Goal: Information Seeking & Learning: Understand process/instructions

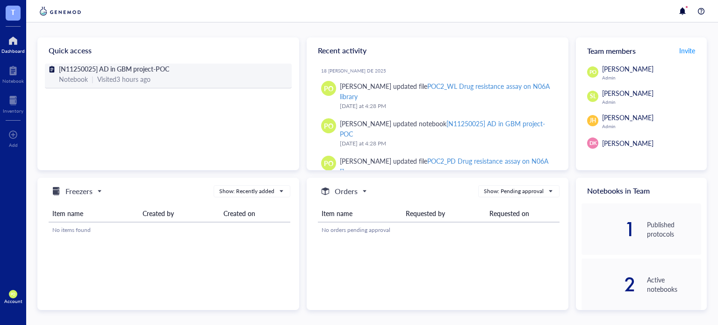
click at [131, 73] on span "[N11250025] AD in GBM project-POC" at bounding box center [114, 68] width 110 height 9
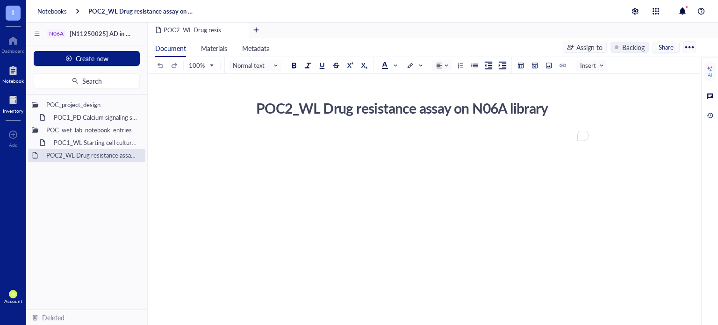
click at [15, 111] on div "Inventory" at bounding box center [13, 111] width 21 height 6
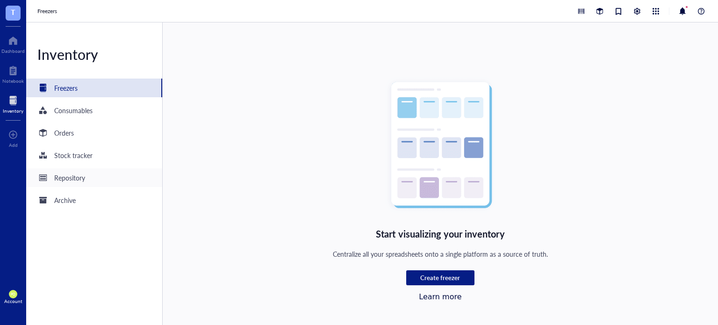
click at [92, 179] on div "Repository" at bounding box center [94, 177] width 136 height 19
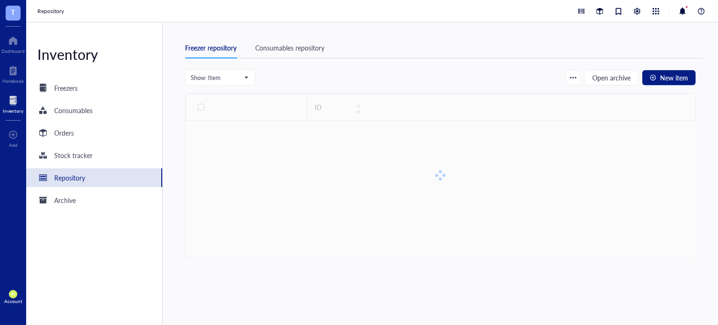
click at [302, 46] on div "Consumables repository" at bounding box center [289, 48] width 69 height 10
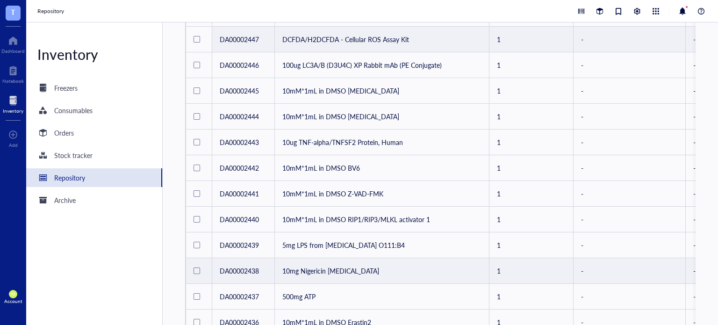
scroll to position [390, 0]
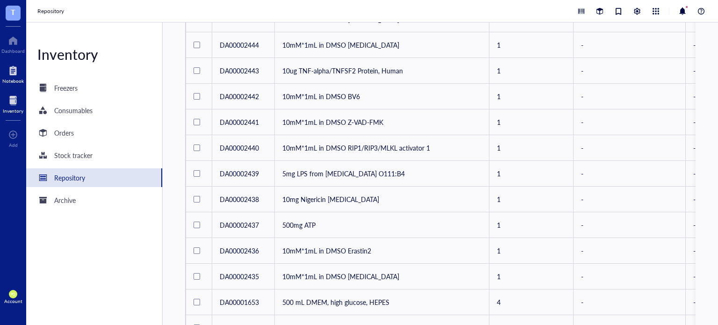
click at [13, 76] on div at bounding box center [13, 70] width 22 height 15
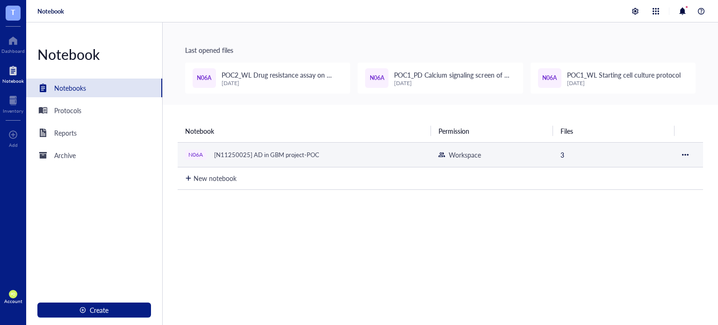
click at [370, 154] on div "N06A [N11250025] AD in GBM project-POC" at bounding box center [302, 154] width 234 height 13
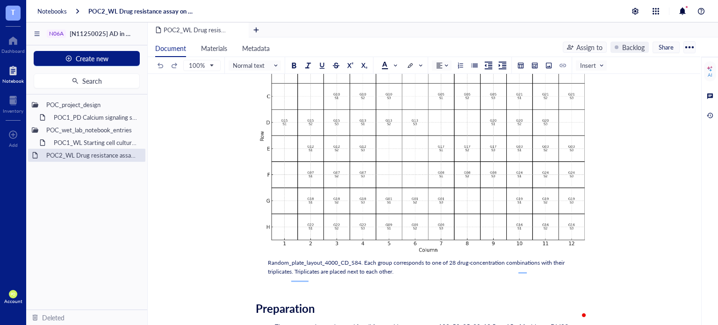
scroll to position [1825, 0]
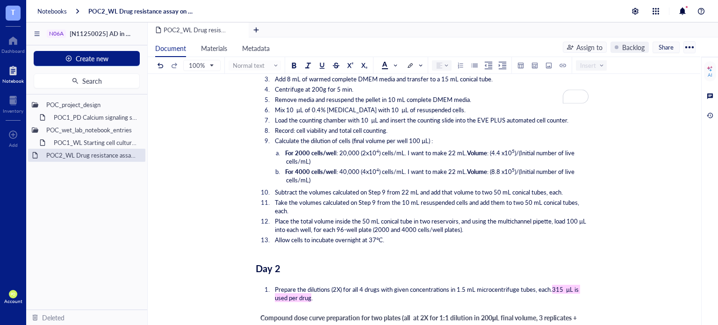
scroll to position [2499, 0]
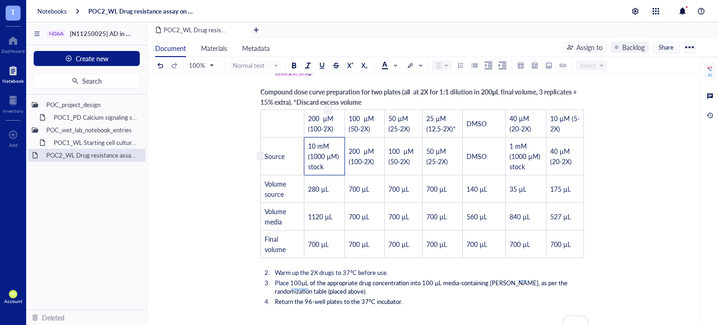
click at [332, 162] on td "10 mM (1000 µM) stock" at bounding box center [325, 157] width 41 height 38
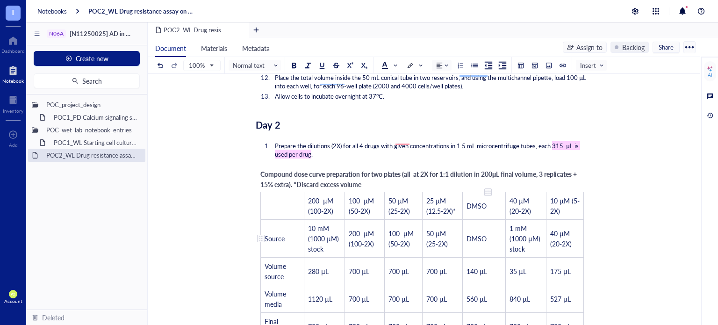
scroll to position [2495, 0]
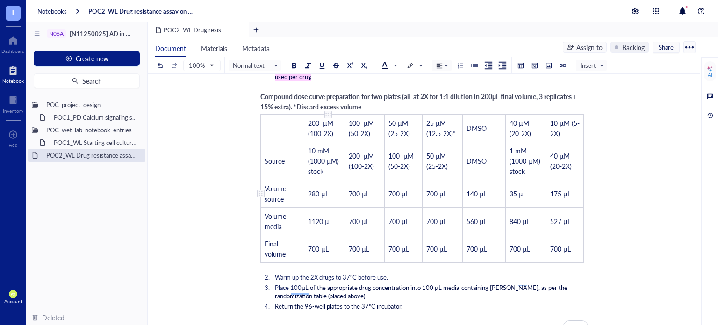
click at [315, 189] on span "280 µL" at bounding box center [318, 193] width 21 height 9
click at [319, 189] on span "280 µL" at bounding box center [318, 193] width 21 height 9
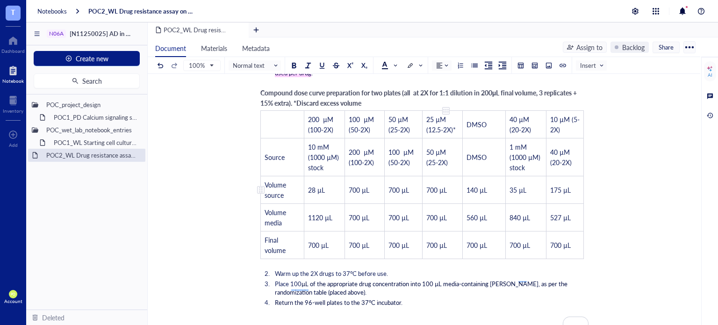
scroll to position [2573, 0]
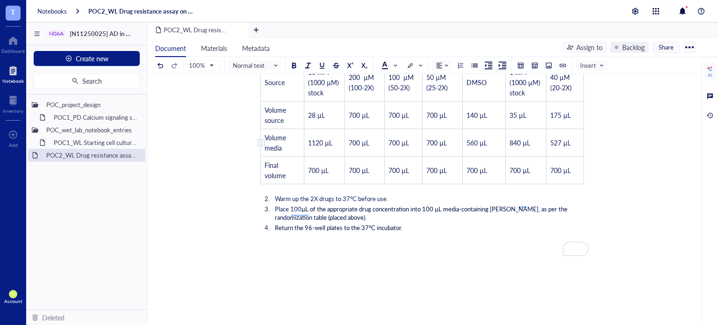
click at [323, 139] on span "1120 µL" at bounding box center [320, 142] width 24 height 9
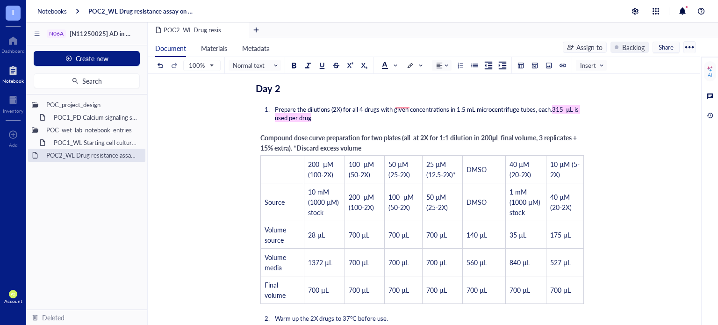
scroll to position [2494, 0]
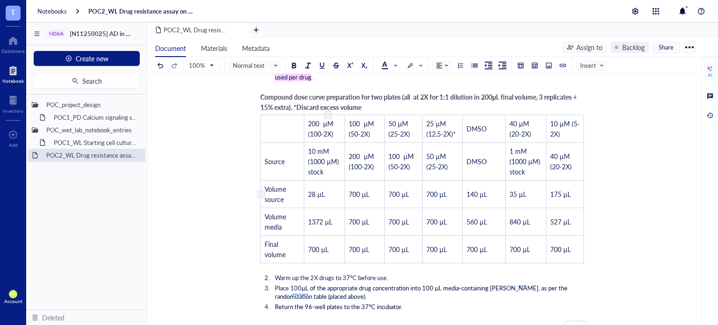
click at [325, 188] on td "28 µL" at bounding box center [325, 195] width 41 height 28
click at [338, 216] on td "1372 µL" at bounding box center [325, 222] width 41 height 28
click at [329, 165] on td "10 mM (1000 µM) stock" at bounding box center [325, 162] width 41 height 38
click at [374, 166] on td "200 µM (100-2X)" at bounding box center [365, 162] width 40 height 38
click at [477, 189] on span "140 µL" at bounding box center [477, 193] width 21 height 9
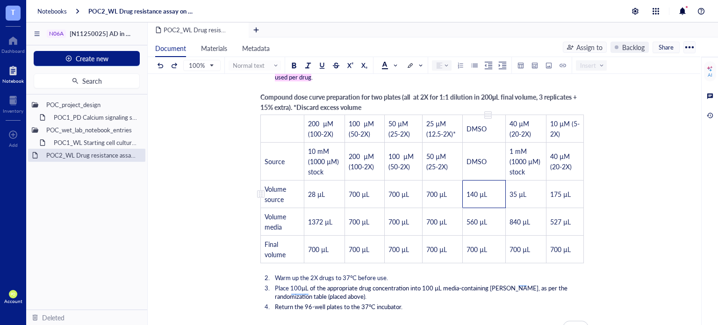
click at [478, 189] on span "140 µL" at bounding box center [477, 193] width 21 height 9
click at [477, 217] on span "560 µL" at bounding box center [477, 221] width 21 height 9
click at [531, 183] on td "35 µL" at bounding box center [526, 195] width 41 height 28
click at [520, 217] on span "840 µL" at bounding box center [520, 221] width 21 height 9
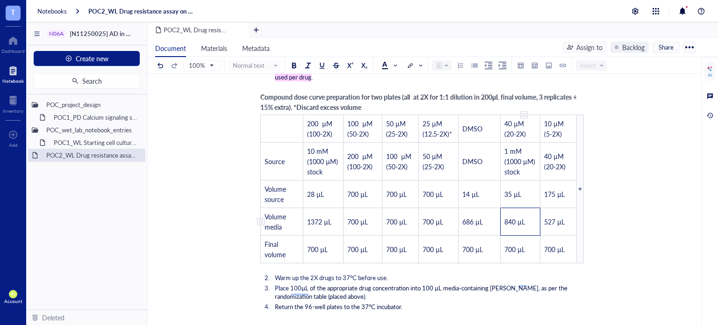
click at [516, 217] on span "840 µL" at bounding box center [515, 221] width 21 height 9
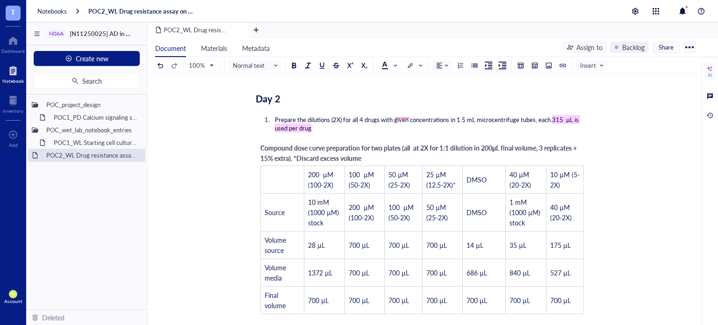
scroll to position [2577, 0]
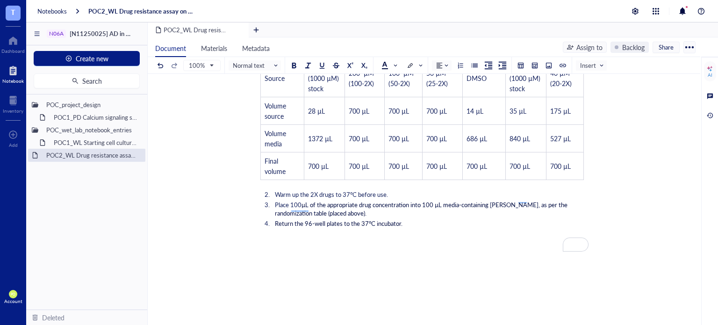
click at [706, 321] on div "AI" at bounding box center [710, 212] width 17 height 310
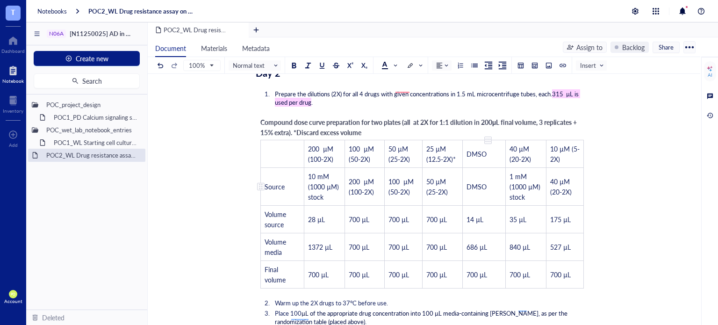
scroll to position [2484, 0]
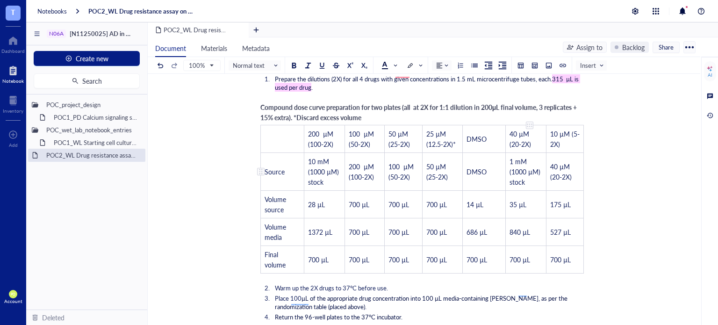
click at [513, 157] on span "1 mM (1000 µM) stock" at bounding box center [526, 172] width 33 height 30
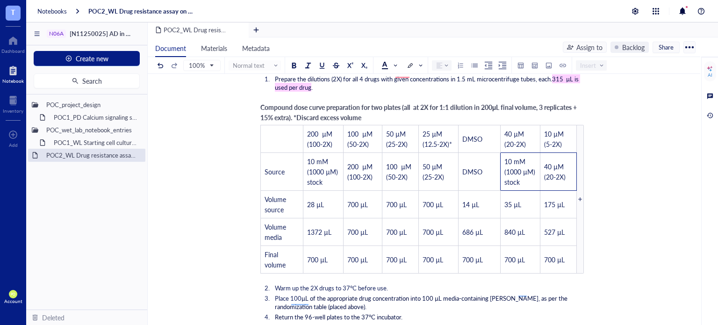
click at [523, 177] on td "10 mM (1000 µM) stock" at bounding box center [521, 172] width 40 height 38
click at [510, 200] on span "35 µL" at bounding box center [513, 204] width 17 height 9
click at [505, 200] on span "35 µL" at bounding box center [513, 204] width 17 height 9
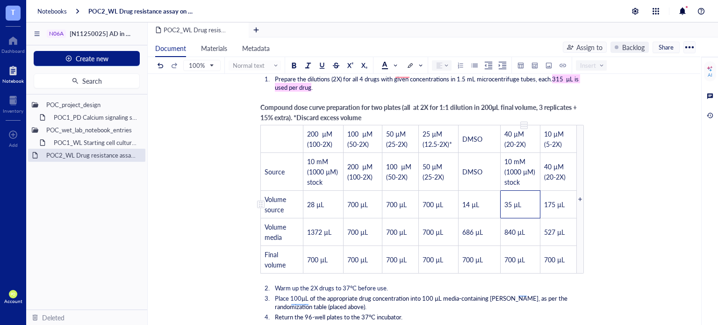
click at [509, 200] on span "35 µL" at bounding box center [513, 204] width 17 height 9
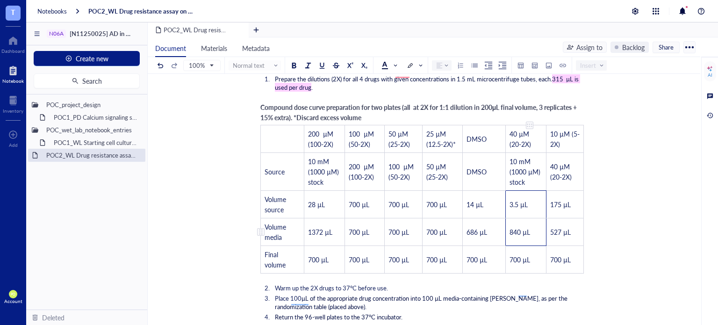
click at [523, 228] on span "840 µL" at bounding box center [520, 231] width 21 height 9
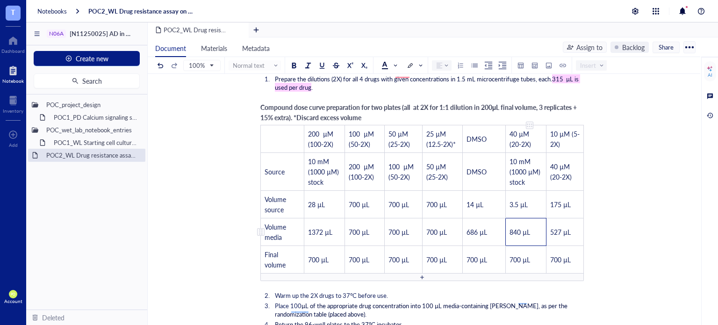
click at [518, 227] on span "840 µL" at bounding box center [520, 231] width 21 height 9
click at [520, 227] on span "840 µL" at bounding box center [520, 231] width 21 height 9
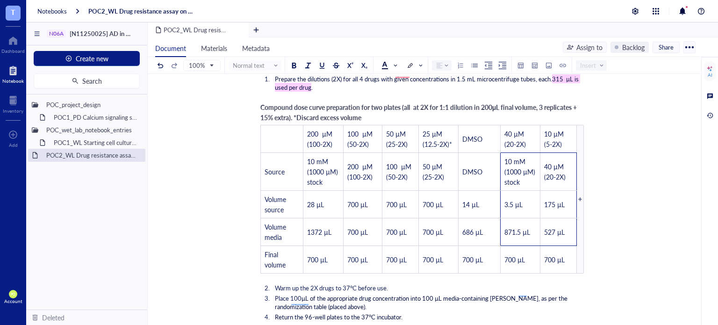
click at [556, 200] on span "175 µL" at bounding box center [554, 204] width 21 height 9
click at [559, 229] on span "527 µL" at bounding box center [554, 231] width 21 height 9
click at [554, 227] on span "527 µL" at bounding box center [554, 231] width 21 height 9
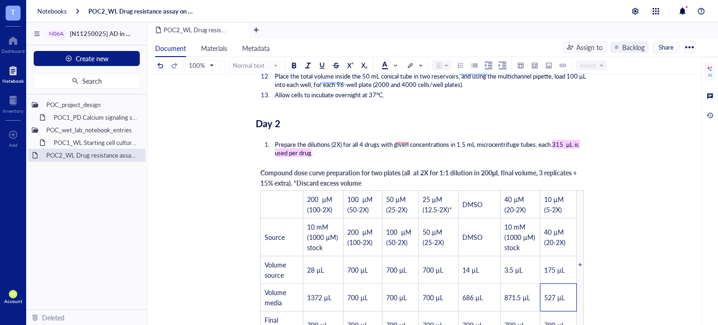
scroll to position [2406, 0]
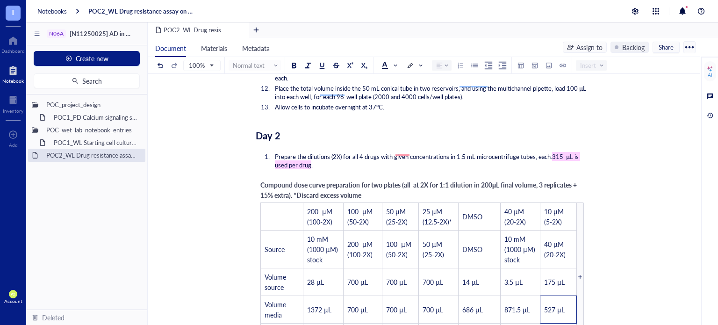
drag, startPoint x: 563, startPoint y: 151, endPoint x: 566, endPoint y: 158, distance: 7.7
click at [563, 152] on span "315 µL is used per drug" at bounding box center [427, 160] width 305 height 17
click at [407, 152] on span "Prepare the dilutions (2X) for all 4 drugs with given concentrations in 1.5 mL …" at bounding box center [413, 156] width 277 height 9
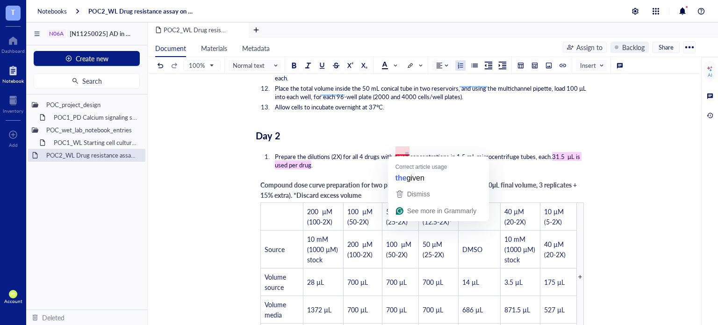
click at [404, 152] on span "Prepare the dilutions (2X) for all 4 drugs with given concentrations in 1.5 mL …" at bounding box center [413, 156] width 277 height 9
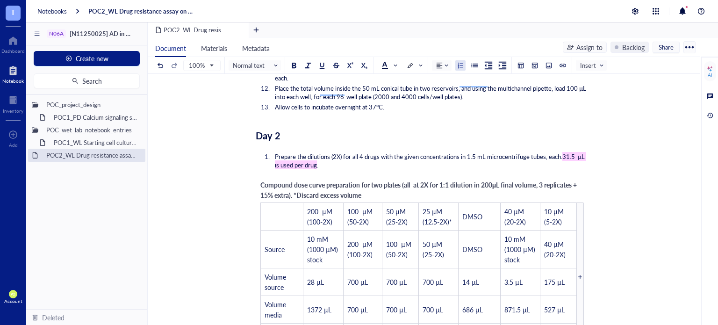
click at [352, 159] on li "Prepare the dilutions (2X) for all 4 drugs with the given concentrations in 1.5…" at bounding box center [430, 160] width 318 height 17
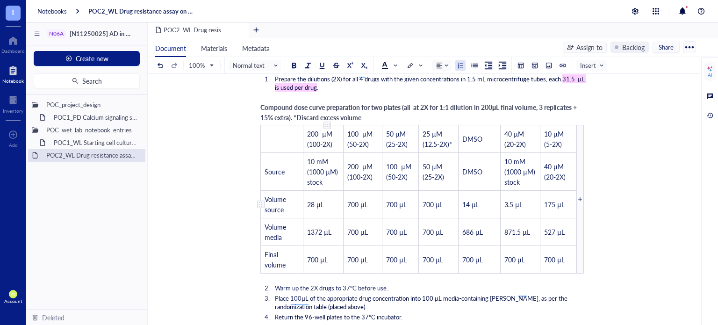
click at [329, 200] on td "28 µL" at bounding box center [324, 205] width 40 height 28
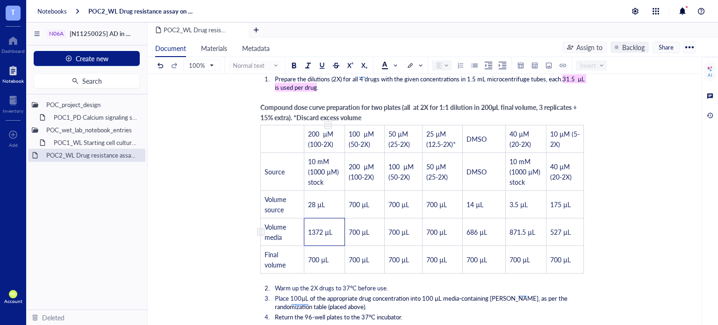
click at [340, 225] on td "1372 µL" at bounding box center [325, 232] width 41 height 28
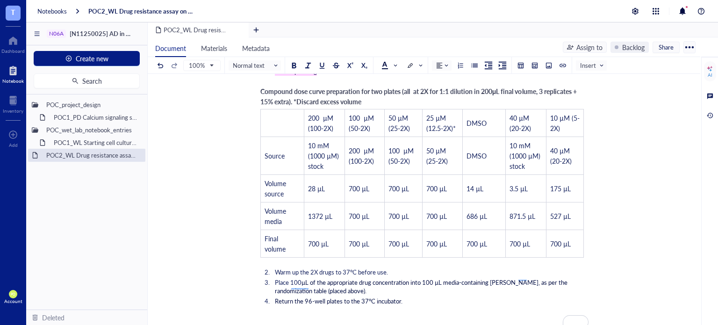
scroll to position [2496, 0]
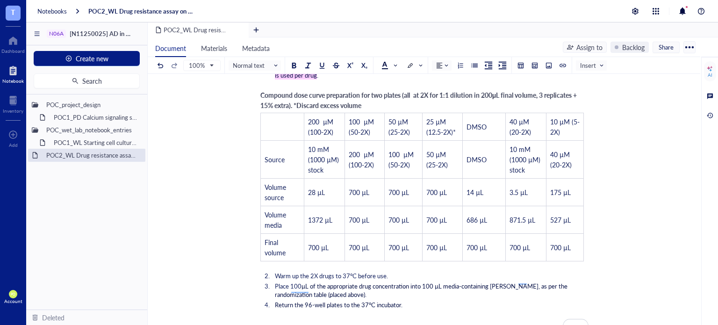
click at [305, 291] on span "µL of the appropriate drug concentration into 100 µL media-containing [PERSON_N…" at bounding box center [422, 290] width 294 height 17
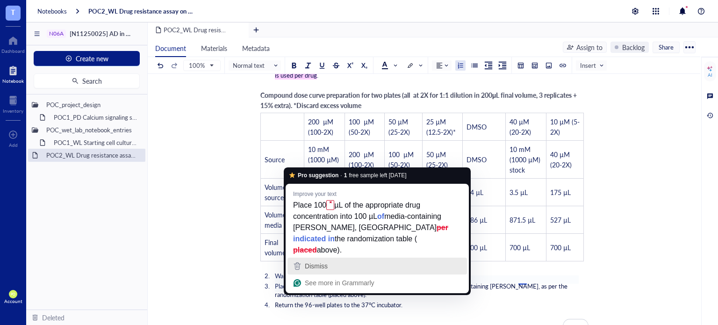
click at [367, 259] on div "Dismiss" at bounding box center [377, 266] width 171 height 14
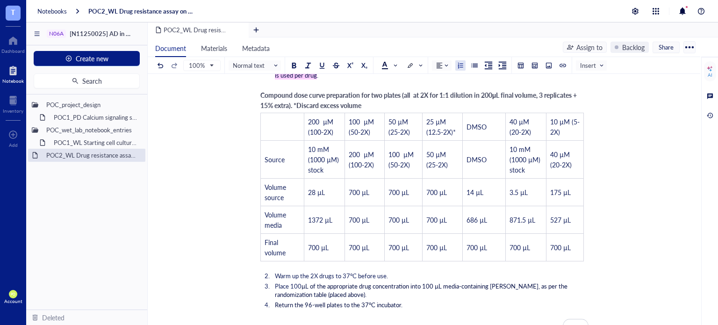
click at [465, 301] on li "Return the 96-well plates to the 37°C incubator." at bounding box center [430, 305] width 318 height 8
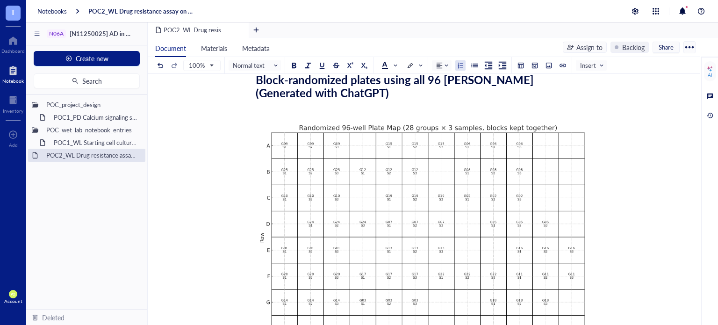
scroll to position [1481, 0]
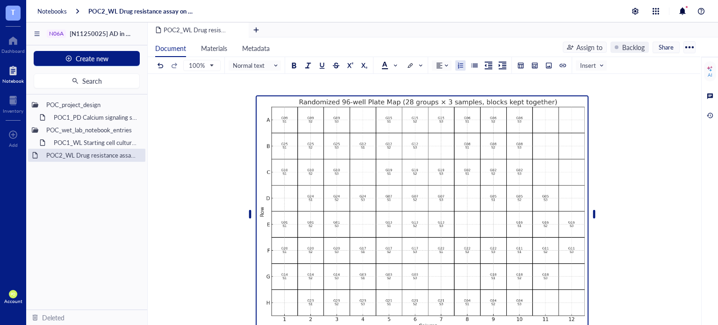
click at [491, 205] on img "To enrich screen reader interactions, please activate Accessibility in Grammarl…" at bounding box center [422, 213] width 333 height 237
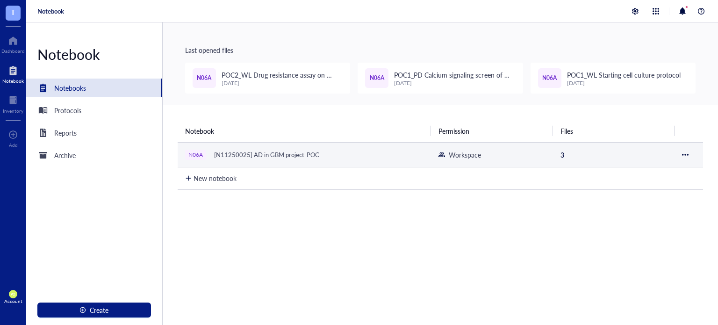
click at [334, 165] on td "N06A [N11250025] AD in GBM project-POC" at bounding box center [305, 154] width 254 height 25
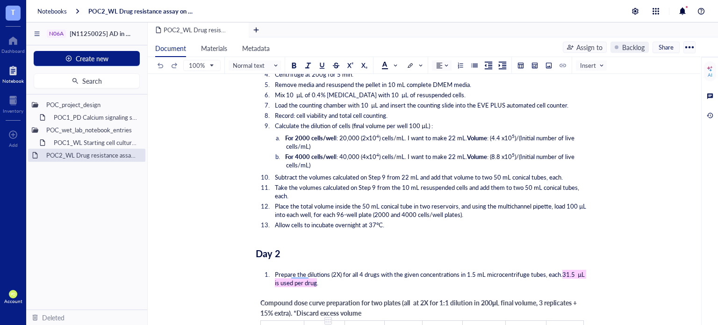
scroll to position [2511, 0]
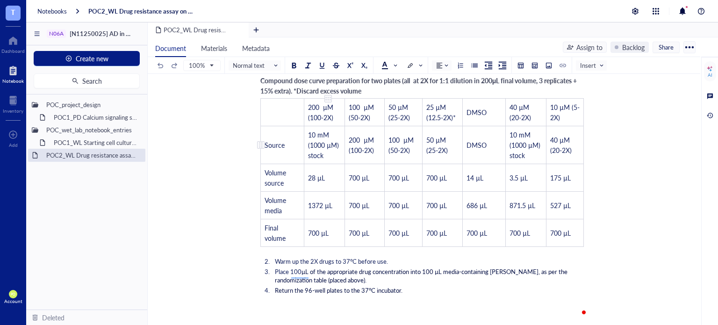
click at [315, 138] on span "10 mM (1000 µM) stock" at bounding box center [324, 145] width 33 height 30
click at [318, 144] on td "10 mM (10000 µM) stock" at bounding box center [325, 145] width 43 height 38
click at [524, 142] on span "10 mM (1000 µM) stock" at bounding box center [526, 145] width 33 height 30
click at [516, 139] on span "10 mM (1000 µM) stock" at bounding box center [526, 145] width 33 height 30
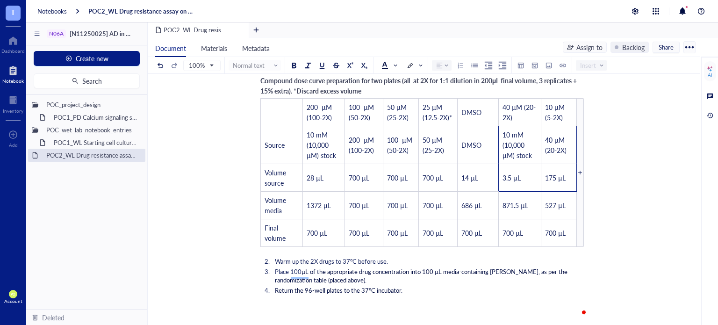
click at [480, 140] on span "DMSO" at bounding box center [472, 144] width 20 height 9
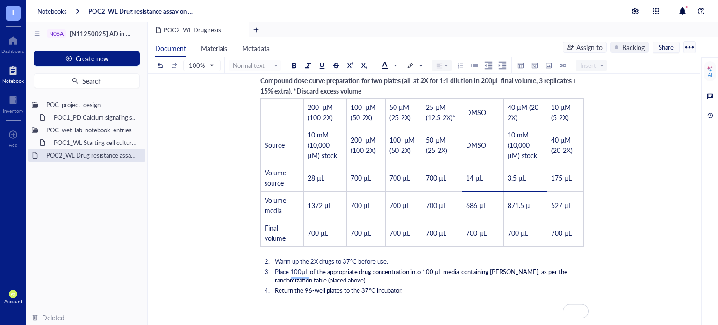
click at [712, 263] on div "AI" at bounding box center [710, 212] width 17 height 310
click at [475, 260] on ol "Warm up the 2X drugs to 37°C before use. Place 100 µL of the appropriate drug c…" at bounding box center [422, 275] width 333 height 41
click at [399, 257] on li "Warm up the 2X drugs to 37°C before use." at bounding box center [430, 261] width 318 height 8
click at [351, 276] on li "Place 100 µL of the appropriate drug concentration into 100 µL media-containing…" at bounding box center [430, 276] width 318 height 17
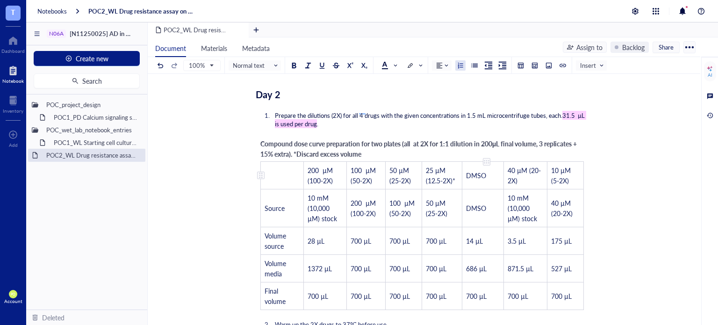
scroll to position [2432, 0]
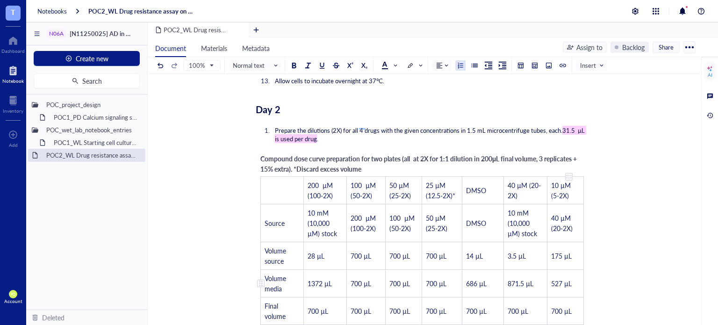
click at [561, 279] on span "527 µL" at bounding box center [562, 283] width 21 height 9
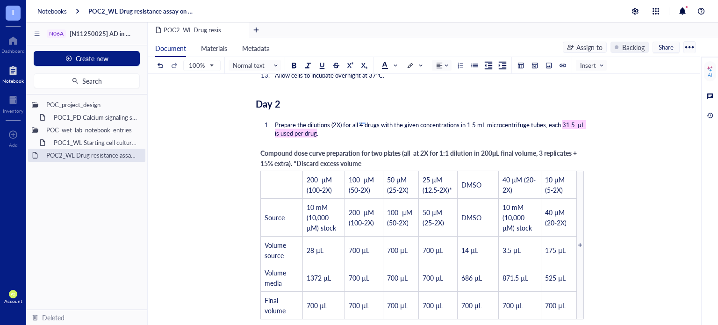
scroll to position [2612, 0]
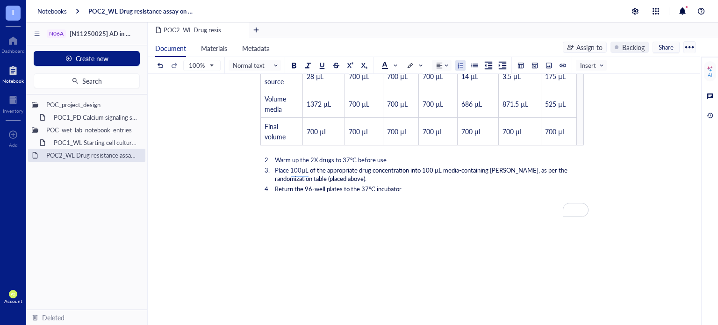
click at [412, 186] on li "Return the 96-well plates to the 37°C incubator." at bounding box center [430, 189] width 318 height 8
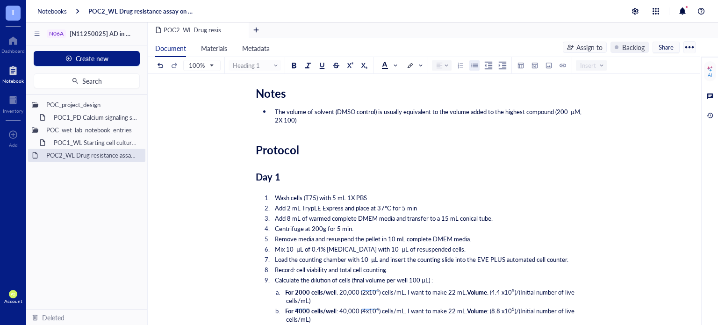
scroll to position [1994, 0]
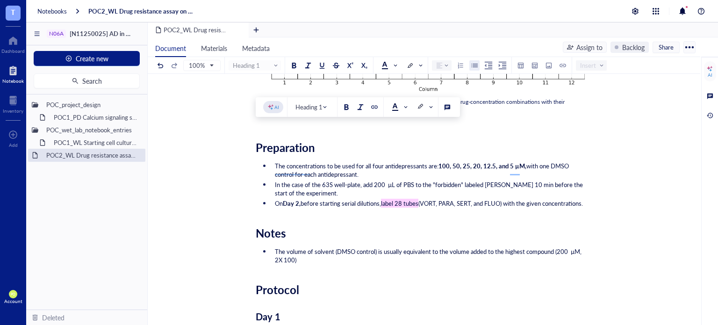
drag, startPoint x: 411, startPoint y: 187, endPoint x: 258, endPoint y: 134, distance: 162.3
copy div "Preparation The concentrations to be used for all four antidepressants are: 100…"
click at [399, 227] on div "Notes" at bounding box center [422, 233] width 333 height 14
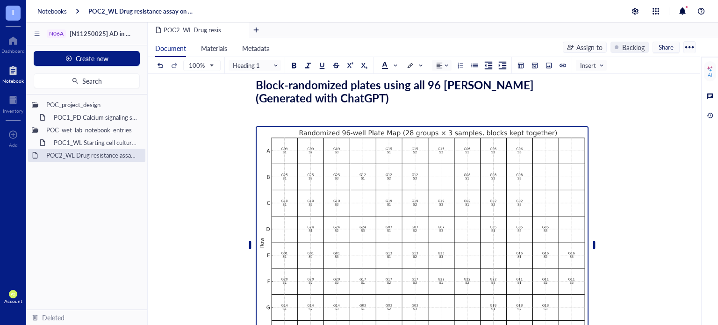
scroll to position [1448, 0]
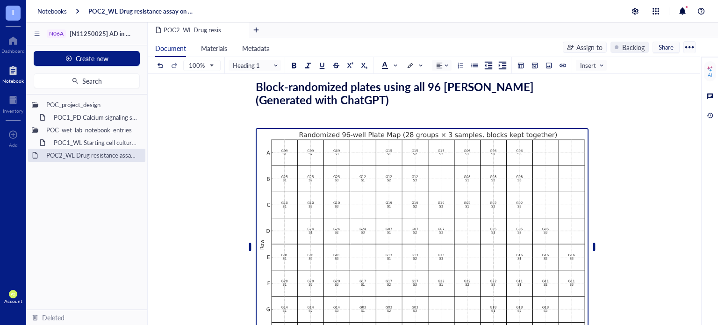
drag, startPoint x: 275, startPoint y: 115, endPoint x: 257, endPoint y: 116, distance: 18.2
click at [257, 128] on img "To enrich screen reader interactions, please activate Accessibility in Grammarl…" at bounding box center [422, 246] width 333 height 237
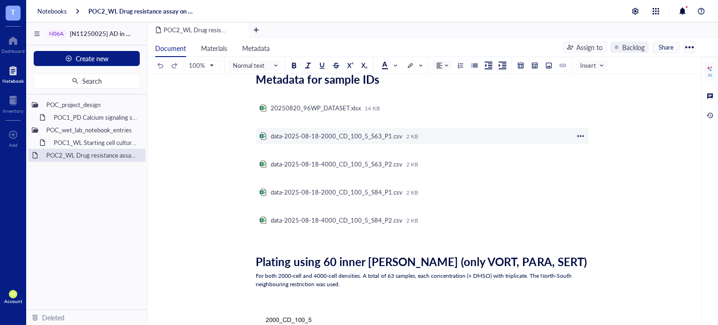
scroll to position [78, 0]
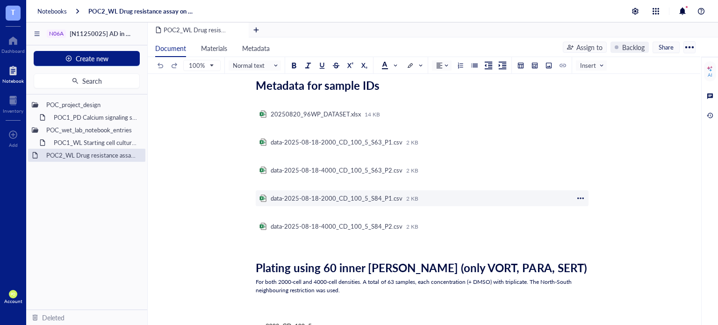
click at [582, 200] on div "To enrich screen reader interactions, please activate Accessibility in Grammarl…" at bounding box center [581, 198] width 8 height 8
click at [604, 230] on span "Delete" at bounding box center [610, 227] width 53 height 10
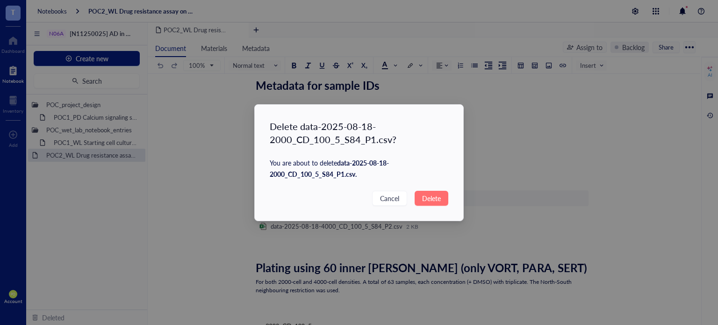
click at [434, 197] on span "Delete" at bounding box center [431, 198] width 19 height 10
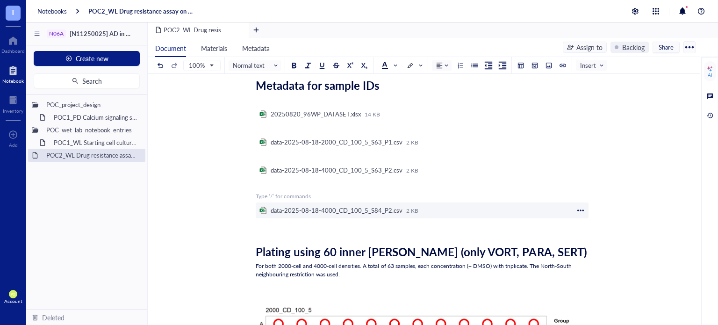
click at [579, 211] on div "To enrich screen reader interactions, please activate Accessibility in Grammarl…" at bounding box center [581, 210] width 8 height 8
click at [597, 239] on span "Delete" at bounding box center [610, 239] width 53 height 10
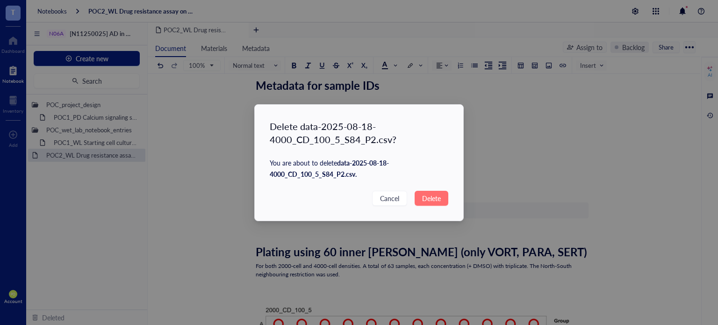
click at [426, 198] on span "Delete" at bounding box center [431, 198] width 19 height 10
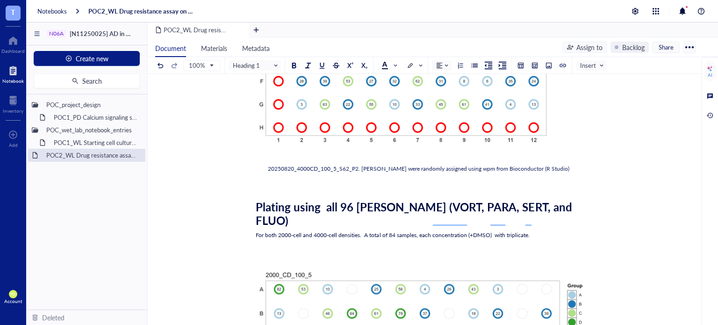
scroll to position [702, 0]
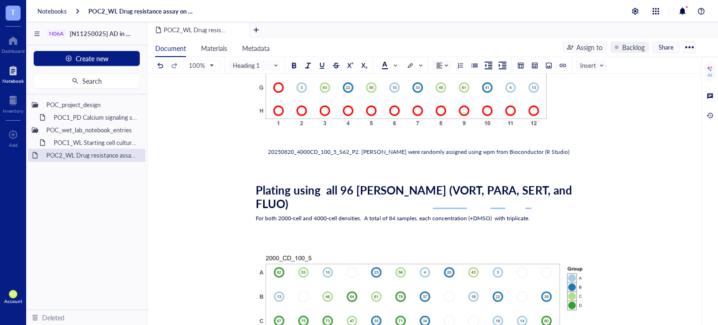
drag, startPoint x: 253, startPoint y: 185, endPoint x: 294, endPoint y: 185, distance: 41.6
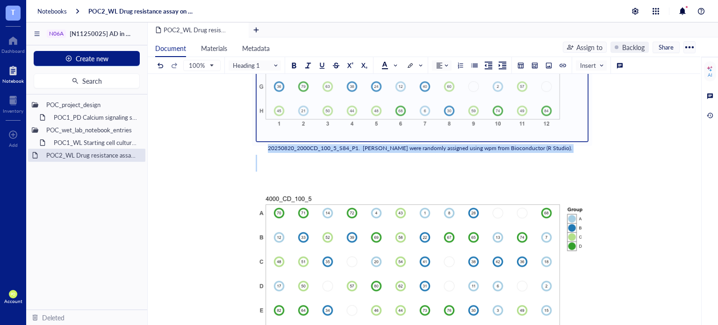
scroll to position [1200, 0]
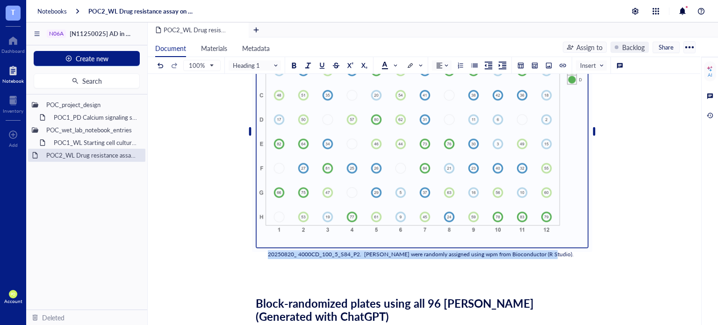
drag, startPoint x: 256, startPoint y: 187, endPoint x: 568, endPoint y: 239, distance: 315.9
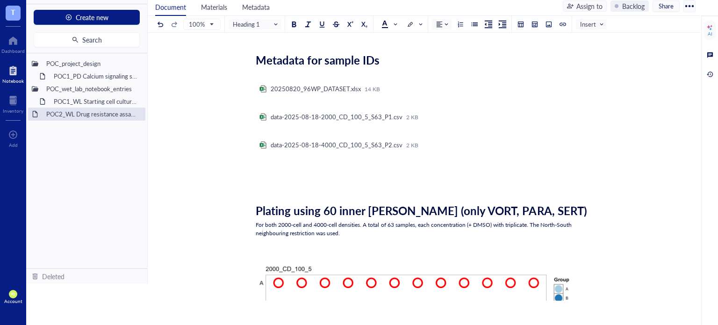
scroll to position [0, 0]
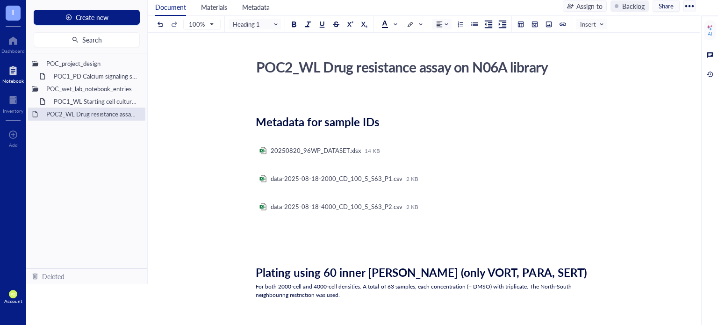
click at [291, 269] on span "Plating using 60 inner [PERSON_NAME] (only VORT, PARA, SERT)" at bounding box center [422, 272] width 332 height 16
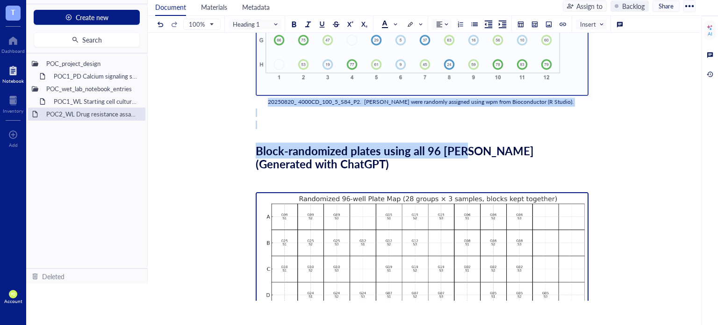
scroll to position [1013, 0]
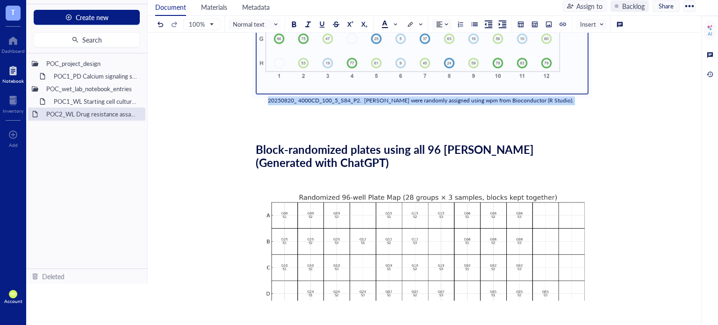
drag, startPoint x: 265, startPoint y: 68, endPoint x: 562, endPoint y: 106, distance: 299.5
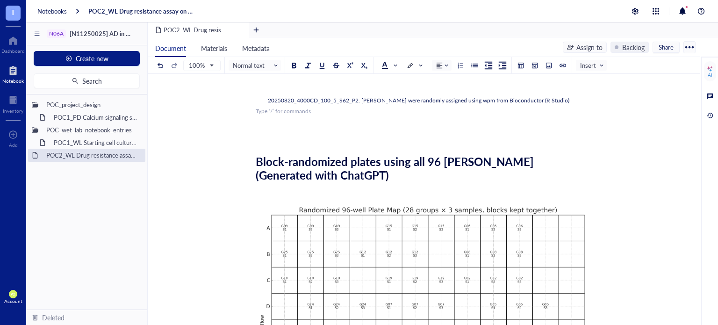
scroll to position [725, 0]
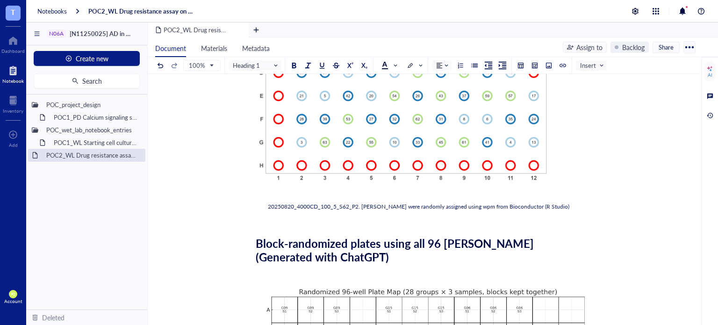
scroll to position [803, 0]
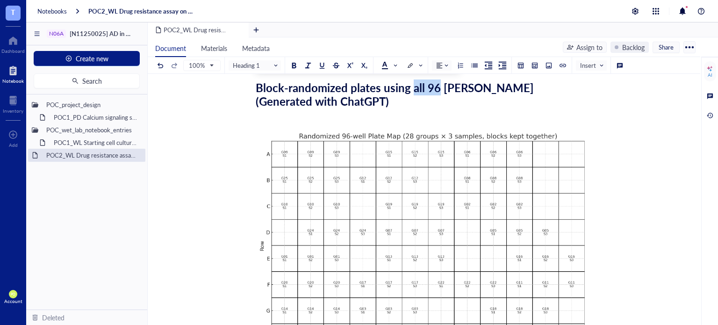
drag, startPoint x: 436, startPoint y: 85, endPoint x: 412, endPoint y: 87, distance: 23.9
click at [412, 87] on span "Block-randomized plates using all 96 [PERSON_NAME] (Generated with ChatGPT)" at bounding box center [397, 94] width 282 height 29
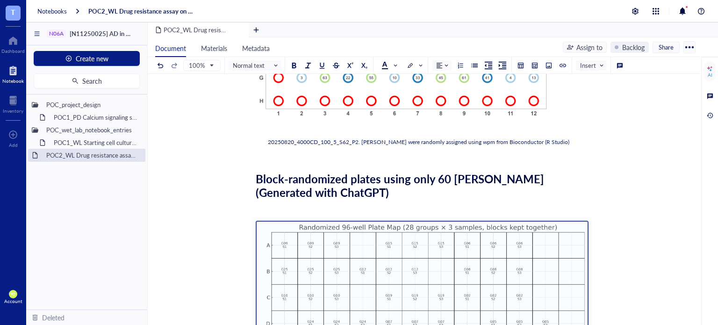
scroll to position [712, 0]
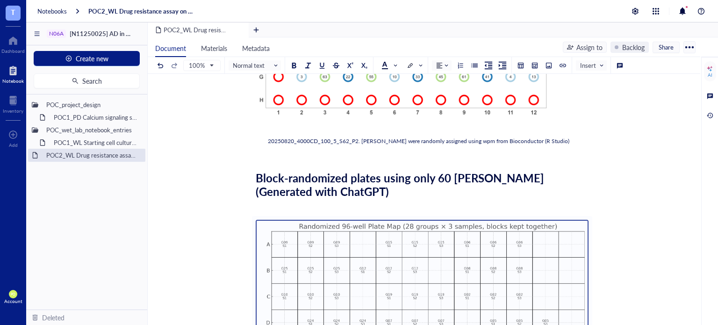
drag, startPoint x: 402, startPoint y: 189, endPoint x: 254, endPoint y: 215, distance: 150.5
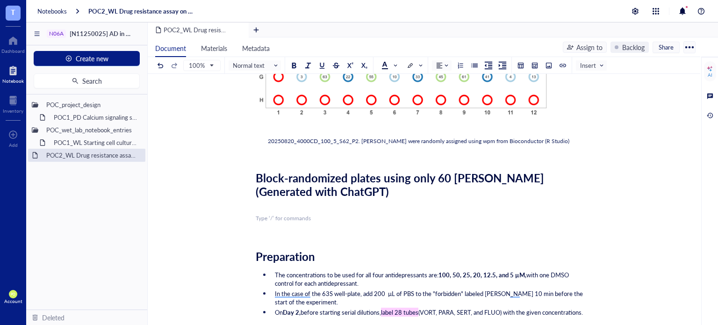
click at [273, 218] on div "﻿ Type ‘/’ for commands" at bounding box center [422, 218] width 333 height 8
click at [294, 220] on div "﻿ Type ‘/’ for commands" at bounding box center [422, 218] width 333 height 8
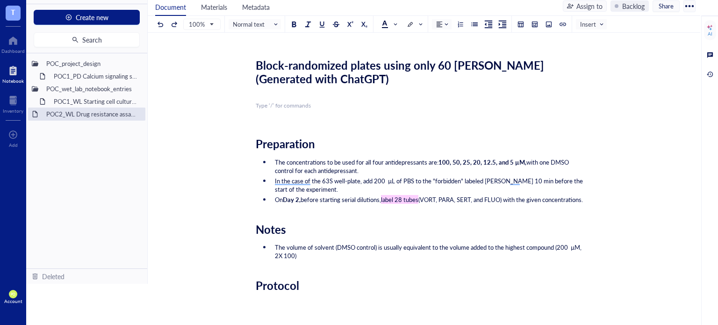
scroll to position [800, 0]
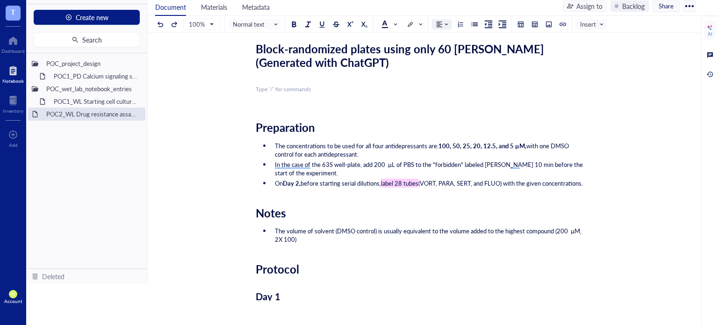
click at [440, 24] on div at bounding box center [439, 24] width 7 height 7
click at [605, 27] on div "Insert" at bounding box center [591, 24] width 31 height 10
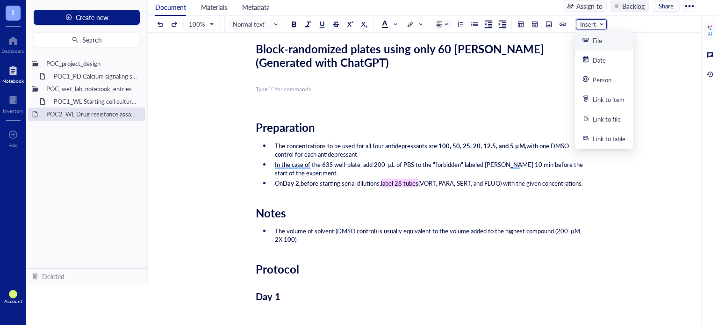
click at [610, 40] on div "File" at bounding box center [604, 40] width 43 height 8
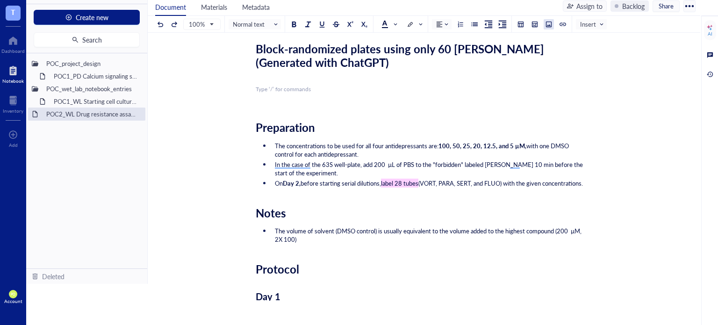
click at [549, 26] on div at bounding box center [549, 24] width 7 height 7
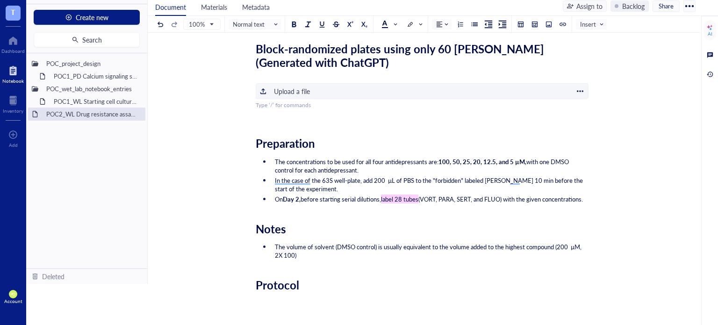
click at [289, 86] on div "Upload a file" at bounding box center [292, 91] width 36 height 10
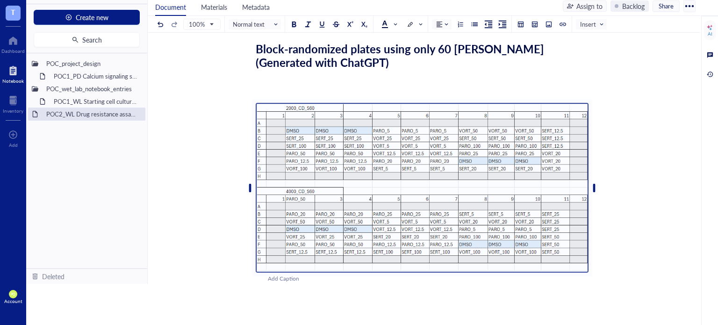
click at [285, 80] on div "﻿ Metadata for sample IDs ﻿ ﻿ 20250820_96WP_DATASET.xlsx 14 KB ﻿ ﻿ data-2025-08…" at bounding box center [422, 233] width 333 height 1888
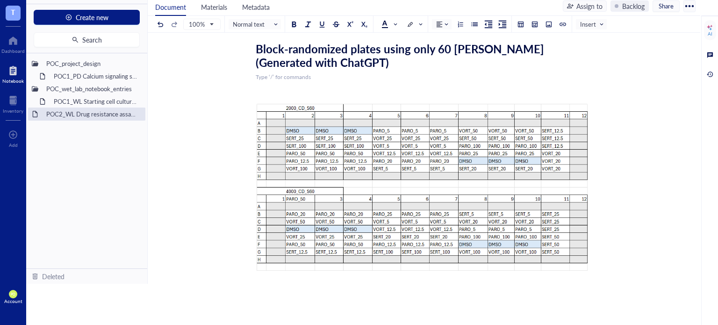
click at [270, 87] on div "﻿" at bounding box center [422, 89] width 333 height 8
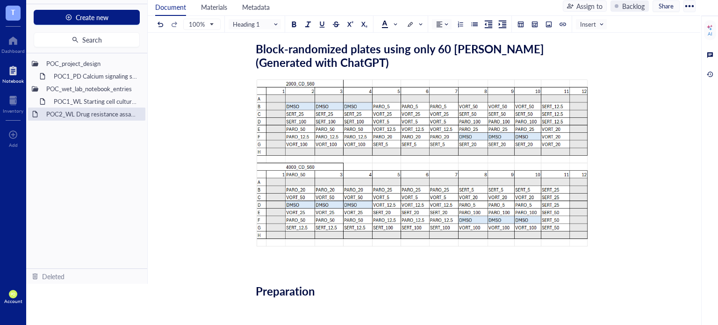
drag, startPoint x: 377, startPoint y: 251, endPoint x: 370, endPoint y: 278, distance: 28.5
click at [377, 250] on div "Add Caption" at bounding box center [434, 254] width 333 height 9
click at [370, 278] on div "﻿ Metadata for sample IDs ﻿ ﻿ 20250820_96WP_DATASET.xlsx 14 KB ﻿ ﻿ data-2025-08…" at bounding box center [422, 221] width 333 height 1864
click at [301, 261] on div "﻿" at bounding box center [422, 265] width 333 height 8
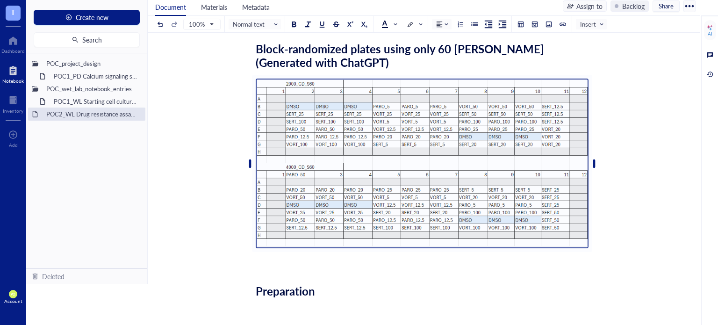
click at [291, 255] on div "﻿" at bounding box center [422, 254] width 309 height 9
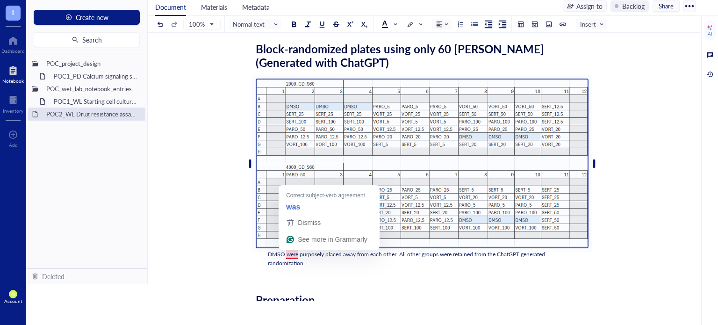
click at [285, 256] on span "DMSO were purposely placed away from each other. All other groups were retained…" at bounding box center [407, 258] width 279 height 17
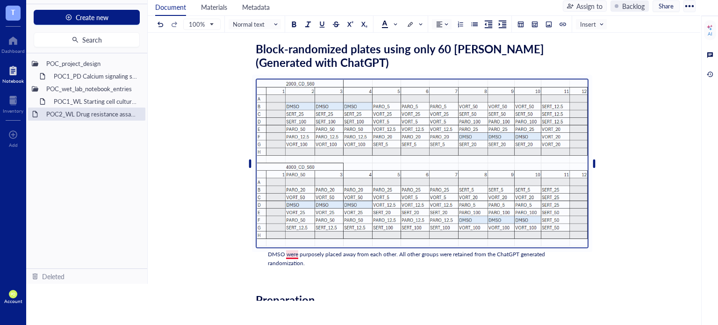
click at [293, 255] on span "DMSO were purposely placed away from each other. All other groups were retained…" at bounding box center [407, 258] width 279 height 17
click at [346, 265] on div "DMSO was purposely placed away from each other. All other groups were retained …" at bounding box center [422, 259] width 309 height 18
click at [339, 282] on div "﻿ Metadata for sample IDs ﻿ ﻿ 20250820_96WP_DATASET.xlsx 14 KB ﻿ ﻿ data-2025-08…" at bounding box center [422, 225] width 333 height 1872
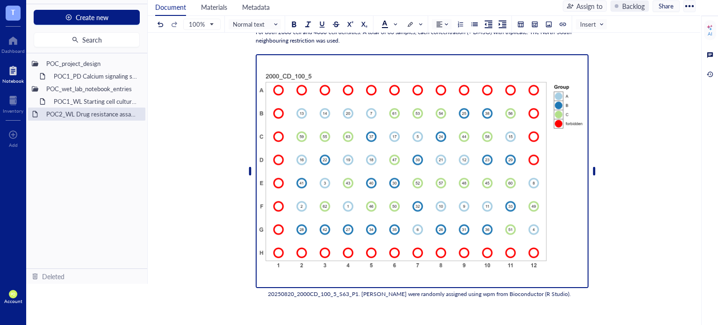
scroll to position [0, 0]
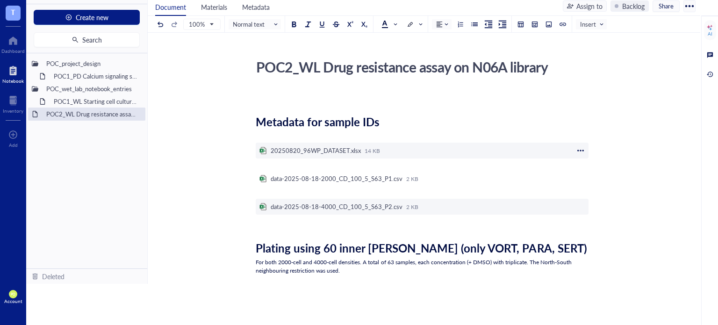
click at [583, 151] on div "To enrich screen reader interactions, please activate Accessibility in Grammarl…" at bounding box center [581, 150] width 8 height 8
click at [604, 177] on span "Delete" at bounding box center [610, 179] width 53 height 10
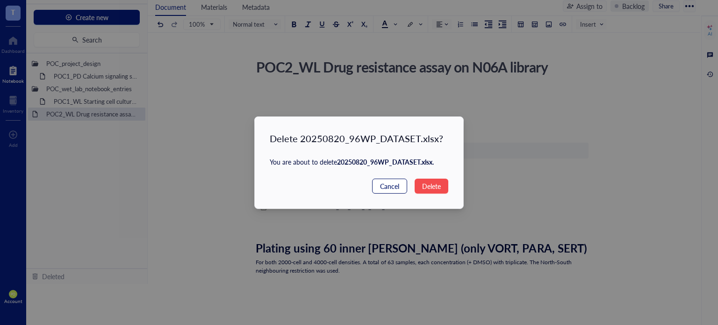
click at [387, 187] on span "Cancel" at bounding box center [389, 186] width 19 height 10
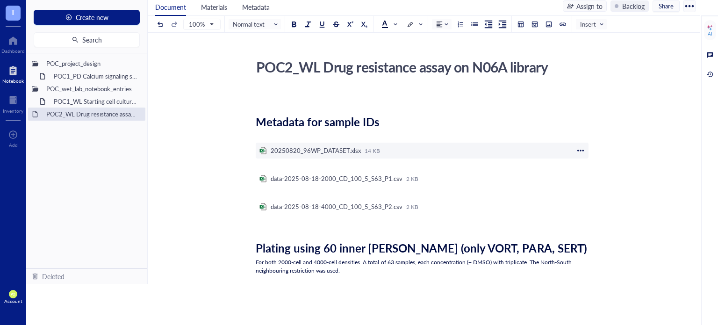
click at [581, 149] on div "To enrich screen reader interactions, please activate Accessibility in Grammarl…" at bounding box center [581, 150] width 8 height 8
click at [601, 180] on span "Delete" at bounding box center [610, 179] width 53 height 10
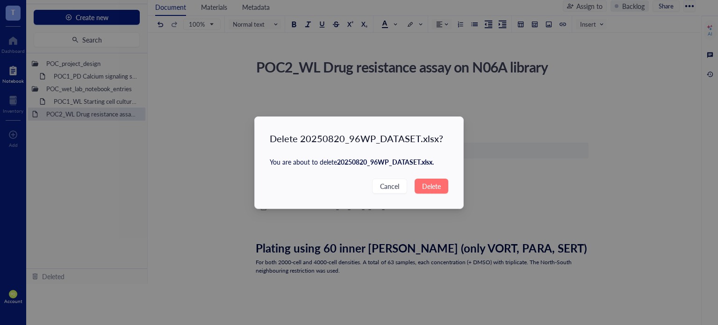
click at [426, 186] on span "Delete" at bounding box center [431, 186] width 19 height 10
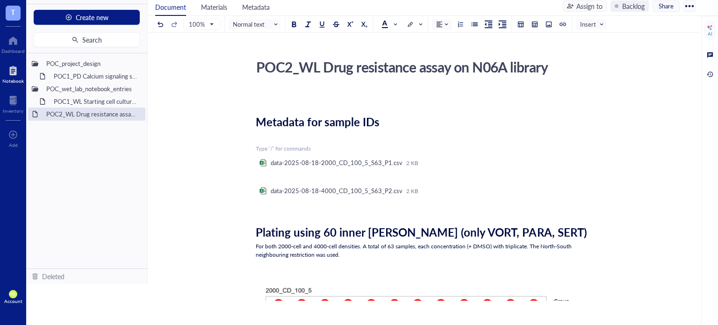
click at [268, 147] on div "﻿ Type ‘/’ for commands" at bounding box center [422, 149] width 333 height 8
click at [595, 22] on span "Insert" at bounding box center [593, 24] width 24 height 8
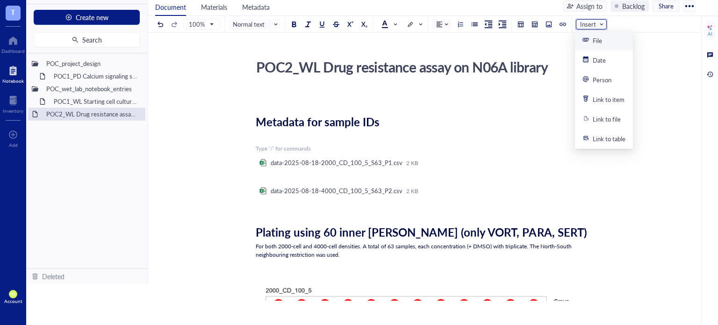
click at [591, 38] on div "File" at bounding box center [593, 40] width 20 height 8
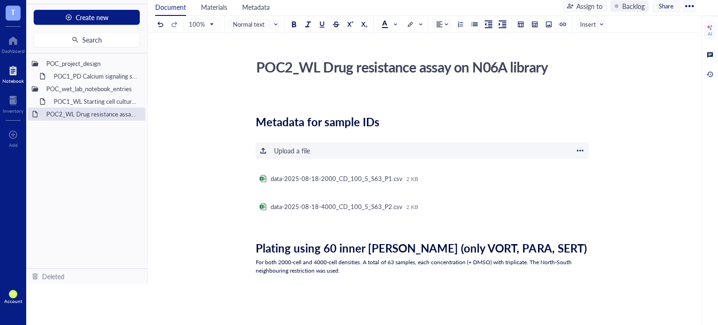
click at [286, 150] on div "Upload a file" at bounding box center [292, 150] width 36 height 10
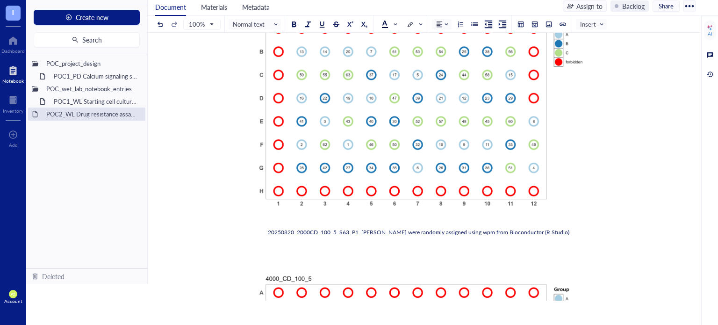
scroll to position [312, 0]
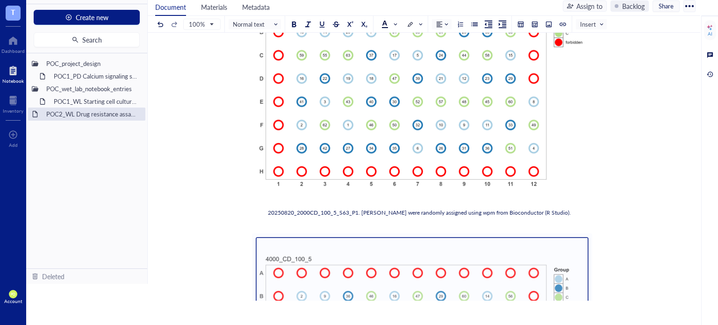
click at [261, 223] on div "﻿" at bounding box center [422, 223] width 333 height 8
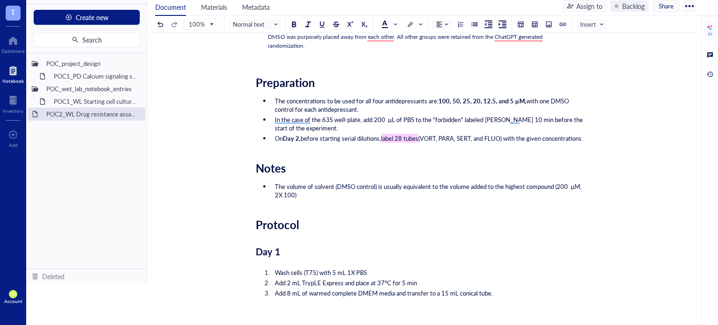
scroll to position [936, 0]
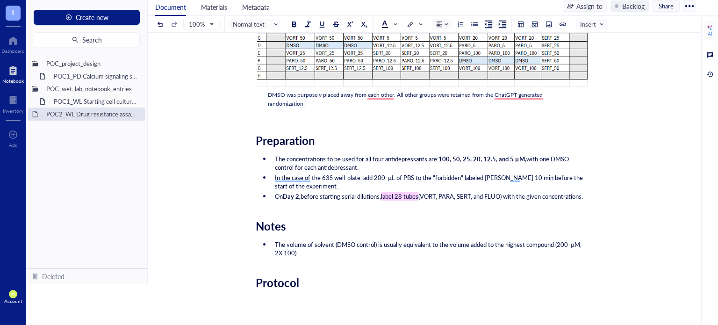
click at [322, 119] on div "﻿ Metadata for sample IDs ﻿ ﻿ 20250820_96WP_DATASET.xlsx 12 KB ﻿ ﻿ data-2025-08…" at bounding box center [422, 78] width 333 height 1848
click at [386, 96] on div "DMSO was purposely placed away from each other. All other groups were retained …" at bounding box center [422, 100] width 309 height 18
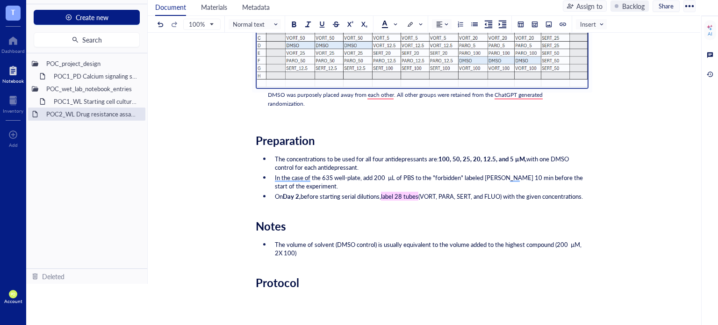
click at [370, 97] on span "DMSO was purposely placed away from each other. All other groups were retained …" at bounding box center [406, 99] width 276 height 17
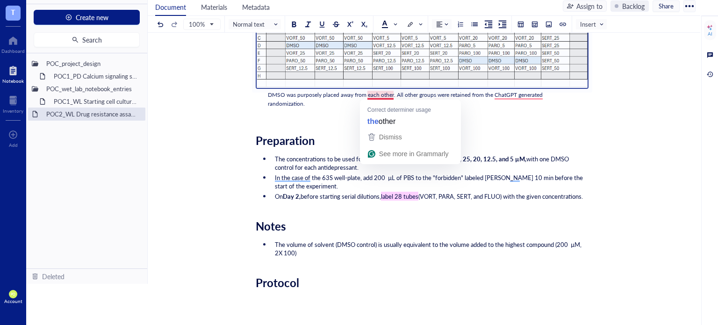
click at [378, 97] on span "DMSO was purposely placed away from each other. All other groups were retained …" at bounding box center [406, 99] width 276 height 17
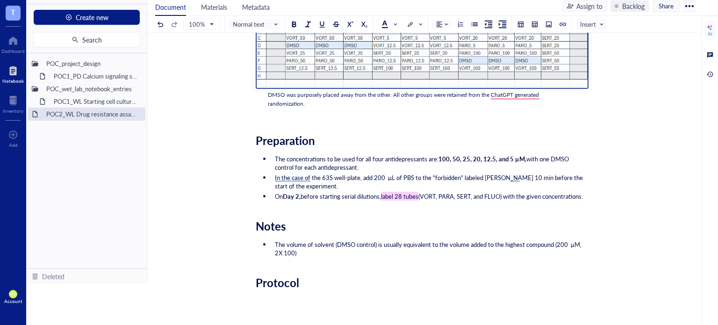
click at [502, 95] on span "DMSO was purposely placed away from the other. All other groups were retained f…" at bounding box center [404, 99] width 273 height 17
click at [418, 113] on div "﻿" at bounding box center [422, 114] width 333 height 8
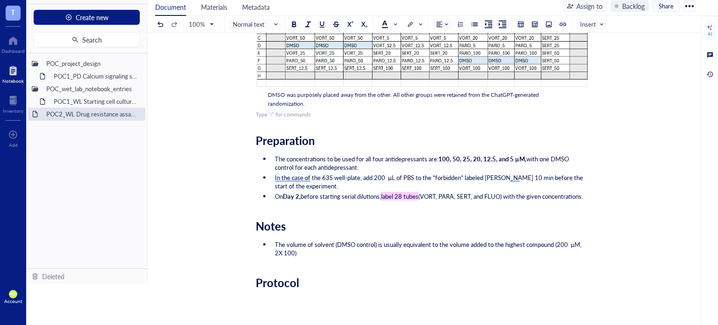
click at [299, 173] on span "In the case of the 63S well-plate, add 200 µL of PBS to the "forbidden" labeled…" at bounding box center [430, 181] width 310 height 17
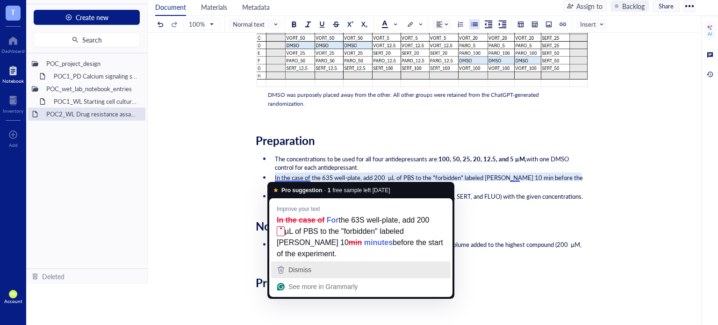
click at [299, 265] on div "Dismiss" at bounding box center [299, 270] width 25 height 14
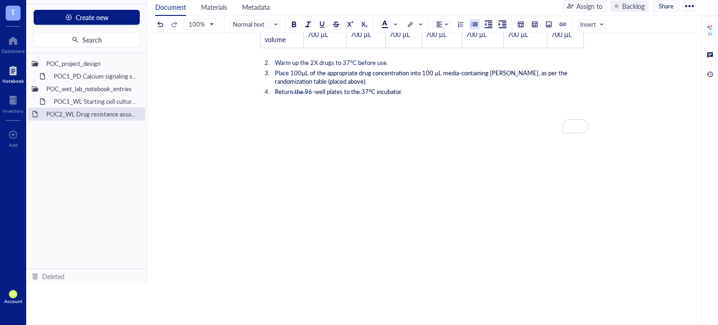
scroll to position [1644, 0]
click at [305, 82] on span "µL of the appropriate drug concentration into 100 µL media-containing [PERSON_N…" at bounding box center [422, 76] width 294 height 17
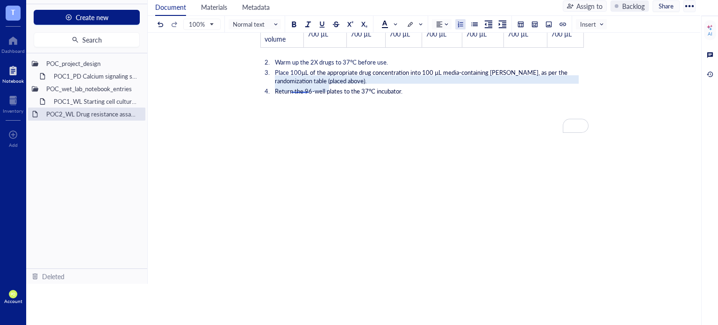
click at [303, 85] on span "µL of the appropriate drug concentration into 100 µL media-containing [PERSON_N…" at bounding box center [422, 76] width 294 height 17
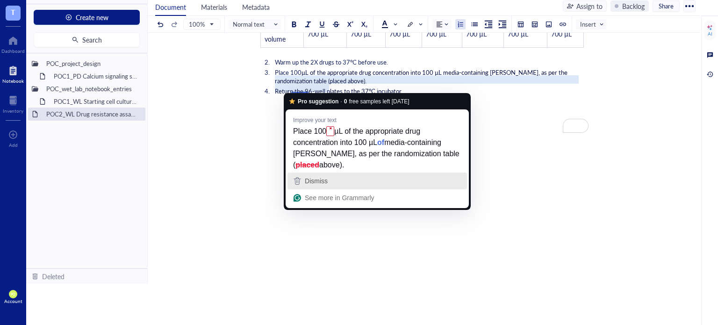
click at [342, 175] on div "Dismiss" at bounding box center [377, 181] width 171 height 14
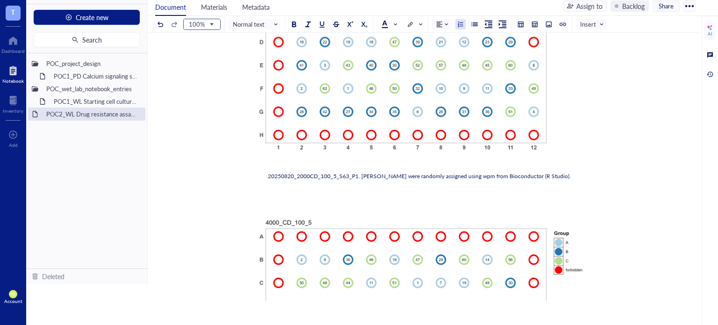
click at [217, 28] on div "100%" at bounding box center [202, 24] width 36 height 10
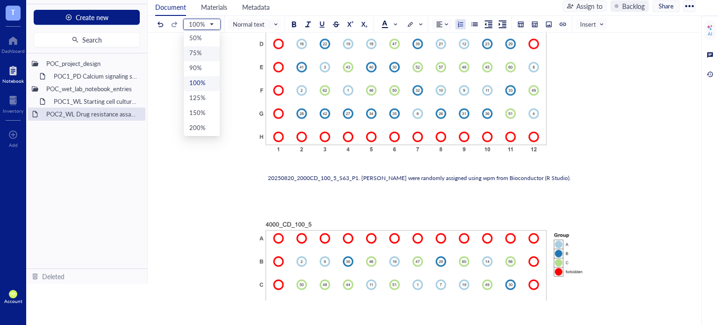
click at [207, 55] on div "75%" at bounding box center [201, 54] width 25 height 10
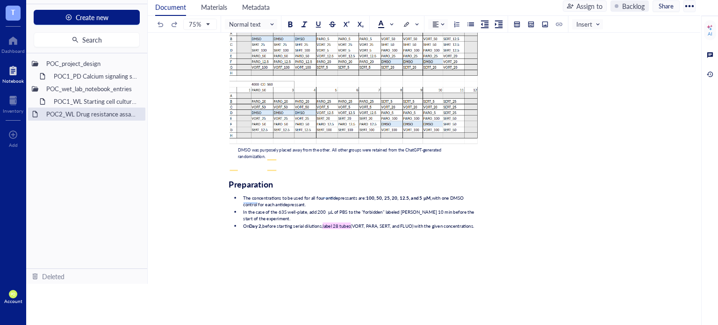
scroll to position [936, 0]
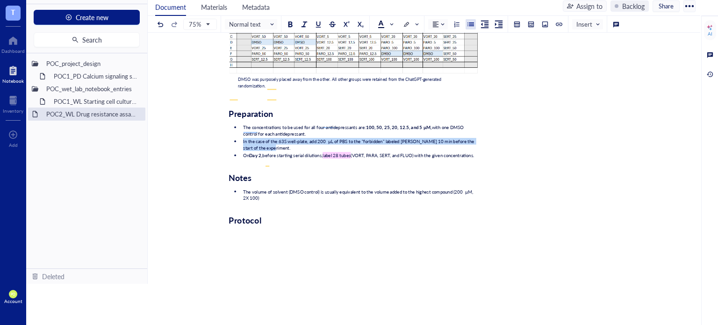
drag, startPoint x: 270, startPoint y: 147, endPoint x: 213, endPoint y: 140, distance: 57.1
click at [213, 140] on div "POC2_WL Drug resistance assay on N06A library POC2_WL Drug resistance assay on …" at bounding box center [354, 54] width 412 height 1412
click at [279, 146] on li "In the case of the 63S well-plate, add 200 µL of PBS to the "forbidden" labeled…" at bounding box center [359, 144] width 238 height 13
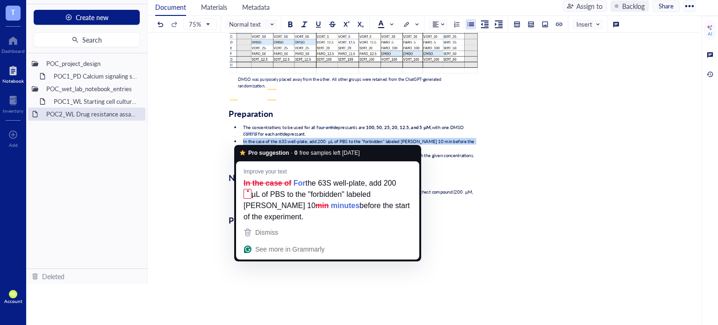
drag, startPoint x: 275, startPoint y: 145, endPoint x: 241, endPoint y: 138, distance: 35.0
click at [241, 138] on li "In the case of the 63S well-plate, add 200 µL of PBS to the "forbidden" labeled…" at bounding box center [359, 144] width 238 height 13
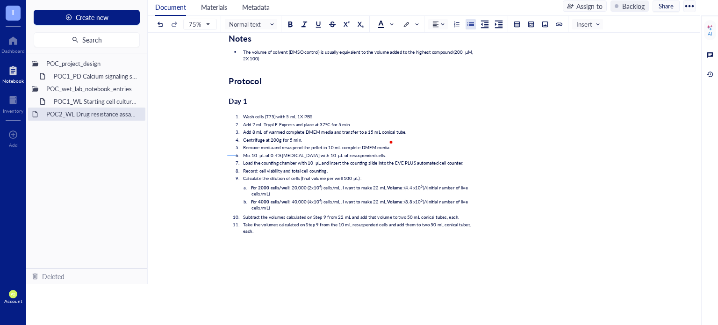
scroll to position [1169, 0]
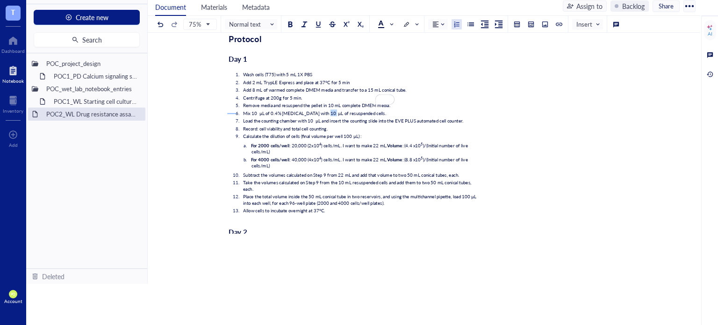
drag, startPoint x: 328, startPoint y: 122, endPoint x: 321, endPoint y: 119, distance: 7.6
click at [321, 119] on ol "Wash cells (T75) with 5 mL 1X PBS Add 2 mL TrypLE Express and place at 37°C for…" at bounding box center [354, 142] width 250 height 145
copy span "µL"
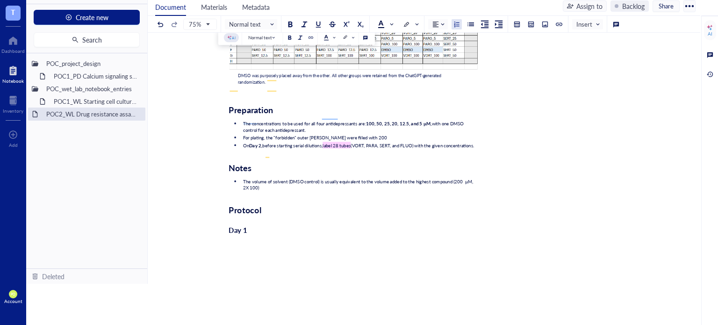
scroll to position [936, 0]
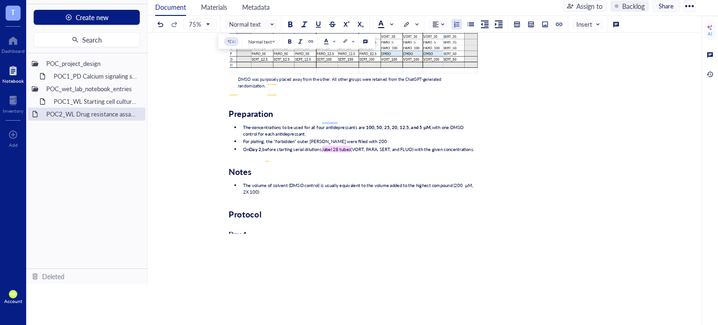
click at [369, 141] on li "For plating, the "forbidden" outer [PERSON_NAME] were filled with 200" at bounding box center [359, 141] width 238 height 7
click at [250, 125] on span "The concentrations to be used for all four antidepressants are:" at bounding box center [304, 127] width 123 height 7
click at [290, 152] on li "On Day 2, before starting serial dilutions, label 28 tubes (VORT, PARA, SERT, a…" at bounding box center [359, 149] width 238 height 7
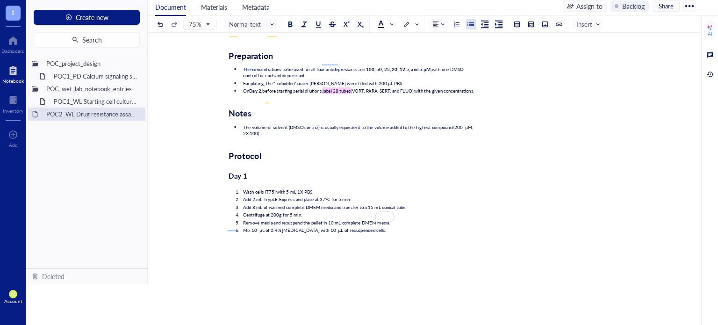
click at [234, 107] on div "﻿ Metadata for sample IDs ﻿ ﻿ 20250820_96WP_DATASET.xlsx 12 KB ﻿ ﻿ data-2025-08…" at bounding box center [354, 6] width 250 height 1380
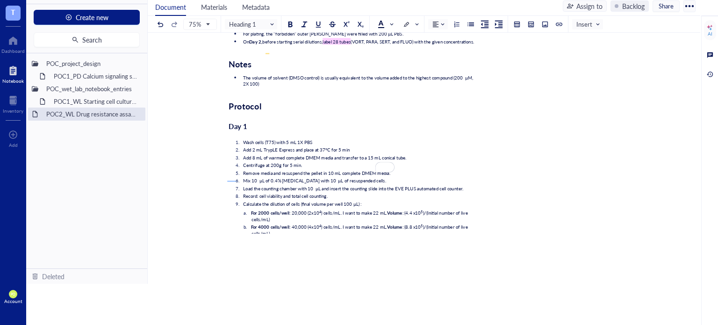
scroll to position [1091, 0]
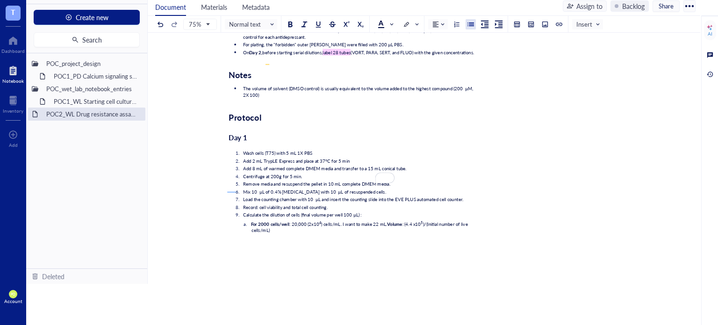
scroll to position [1013, 0]
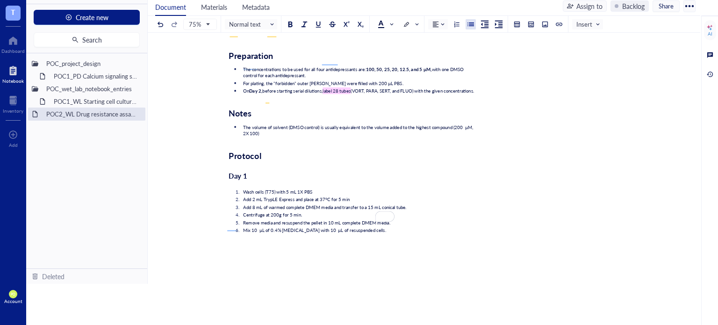
click at [341, 89] on span "label 28 tubes" at bounding box center [337, 90] width 28 height 7
click at [340, 89] on span "label 28 tubes" at bounding box center [337, 90] width 28 height 7
drag, startPoint x: 417, startPoint y: 92, endPoint x: 393, endPoint y: 91, distance: 23.4
click at [393, 91] on span "(VORT, PARA, SERT, and FLUO) with the given concentrations." at bounding box center [412, 90] width 123 height 7
click at [385, 87] on span "(VORT, PARA, and SERT) with the given concentrations." at bounding box center [406, 90] width 111 height 7
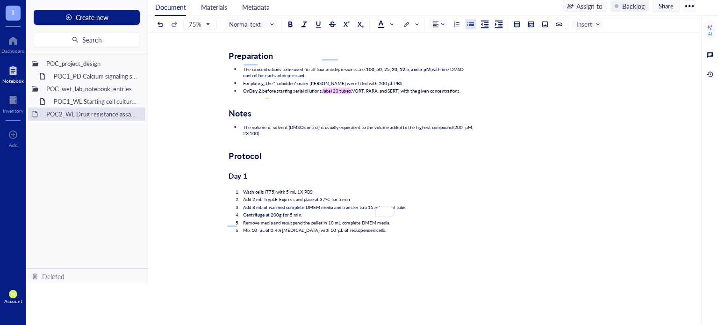
click at [253, 116] on div "Notes" at bounding box center [354, 113] width 250 height 10
click at [334, 129] on span "The volume of solvent (DMSO control) is usually equivalent to the volume added …" at bounding box center [358, 129] width 231 height 13
click at [276, 139] on div "﻿ Metadata for sample IDs ﻿ ﻿ 20250820_96WP_DATASET.xlsx 12 KB ﻿ ﻿ data-2025-08…" at bounding box center [354, 6] width 250 height 1380
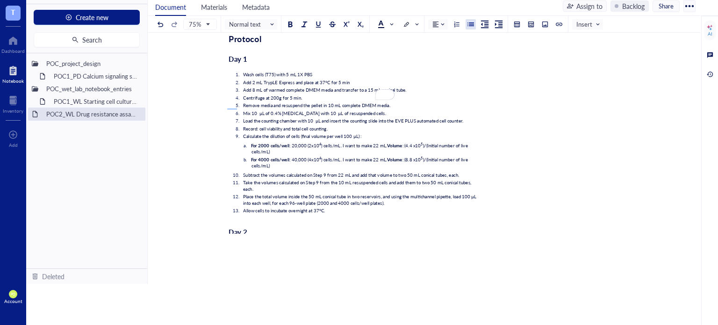
click at [240, 104] on li "Remove media and resuspend the pellet in 10 mL complete DMEM media." at bounding box center [359, 105] width 238 height 7
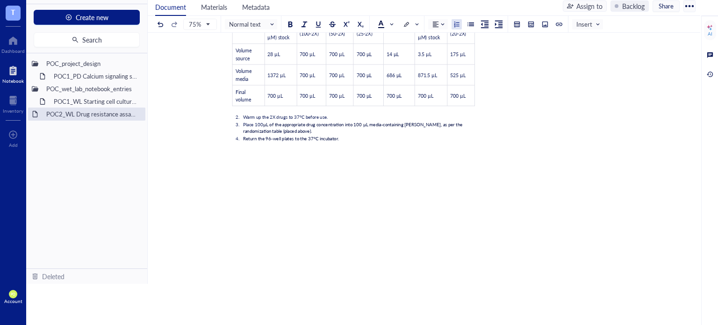
scroll to position [1559, 0]
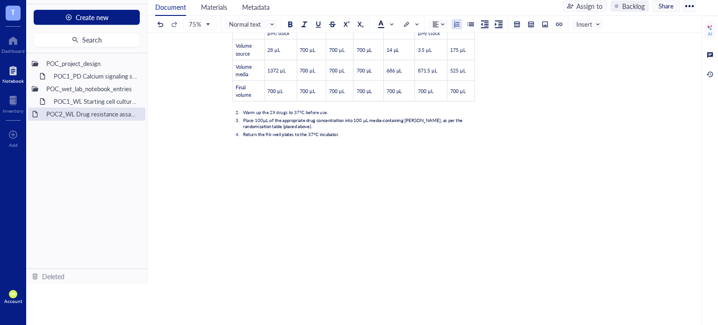
click at [356, 136] on ol "Warm up the 2X drugs to 37°C before use. Place 100 µL of the appropriate drug c…" at bounding box center [354, 123] width 250 height 31
drag, startPoint x: 268, startPoint y: 110, endPoint x: 321, endPoint y: 112, distance: 53.4
click at [321, 112] on span "Warm up the 2X drugs to 37°C before use." at bounding box center [285, 112] width 85 height 7
click at [347, 112] on li "Warm up the 2X drugs to 37°C before use." at bounding box center [359, 112] width 238 height 7
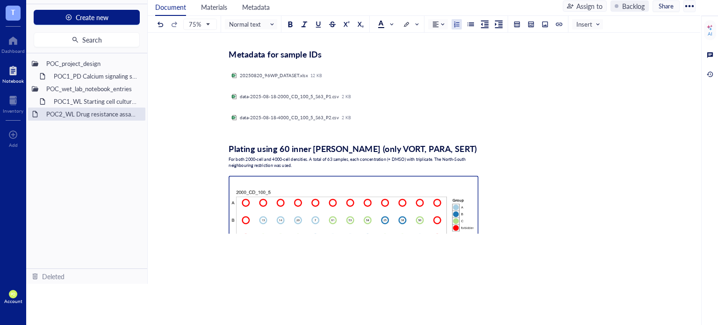
scroll to position [78, 0]
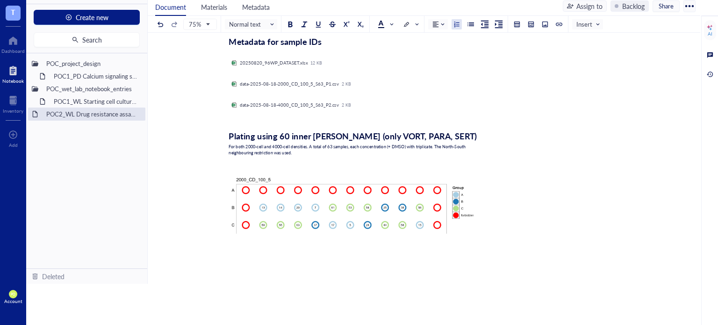
click at [250, 121] on div "Plating using 60 inner [PERSON_NAME] (only VORT, PARA, SERT)" at bounding box center [354, 131] width 250 height 20
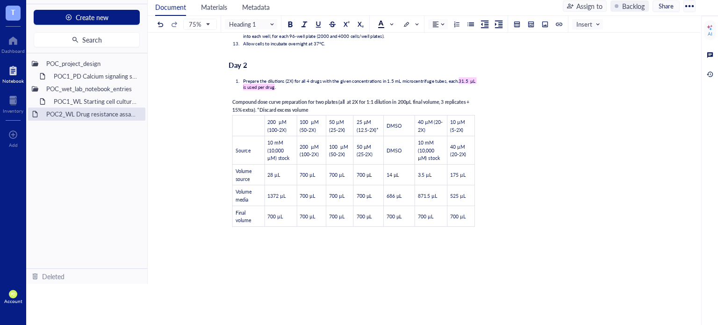
scroll to position [1475, 0]
